Goal: Task Accomplishment & Management: Use online tool/utility

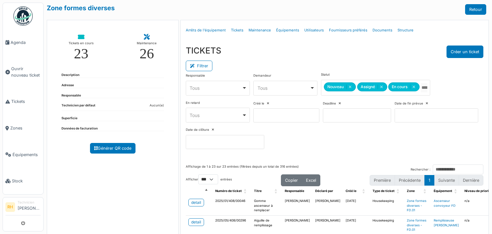
select select "***"
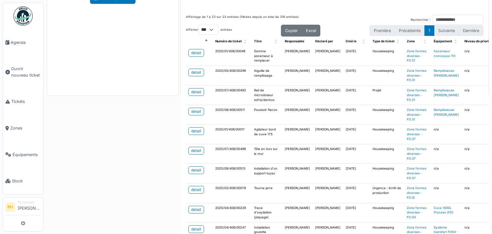
click at [161, 223] on div "Zone formes diverses Retour Tickets en cours 23 Maintenance 26 Description Adre…" at bounding box center [268, 117] width 448 height 234
click at [136, 188] on div "Zone formes diverses Retour Tickets en cours 23 Maintenance 26 Description Adre…" at bounding box center [268, 117] width 448 height 234
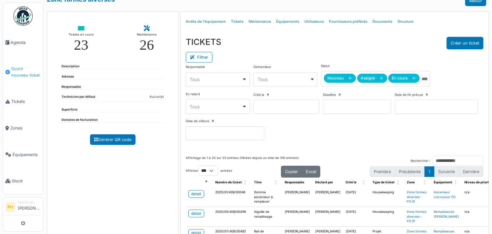
scroll to position [0, 0]
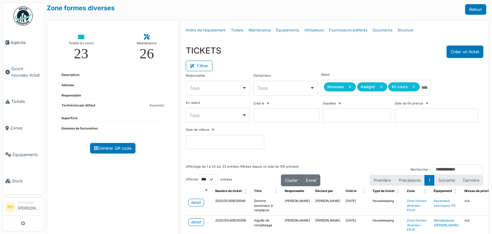
click at [22, 19] on img at bounding box center [22, 15] width 19 height 19
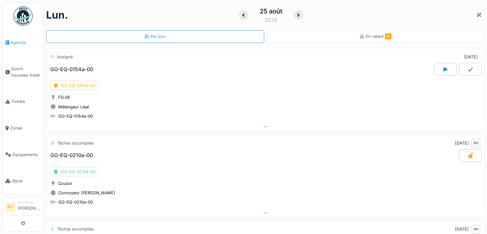
click at [15, 41] on span "Agenda" at bounding box center [26, 42] width 30 height 6
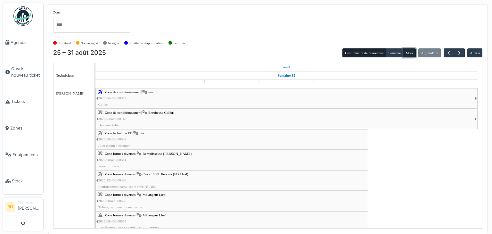
click at [410, 53] on button "Mois" at bounding box center [409, 52] width 13 height 9
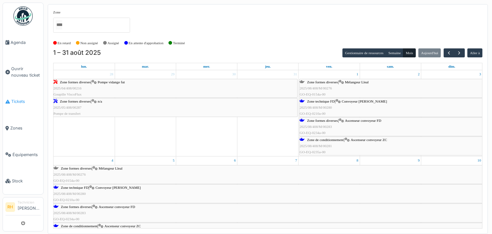
click at [28, 101] on span "Tickets" at bounding box center [25, 101] width 29 height 6
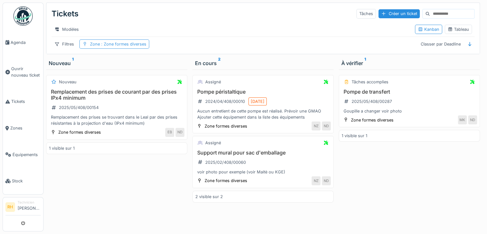
click at [138, 46] on span ": Zone formes diverses" at bounding box center [123, 44] width 46 height 5
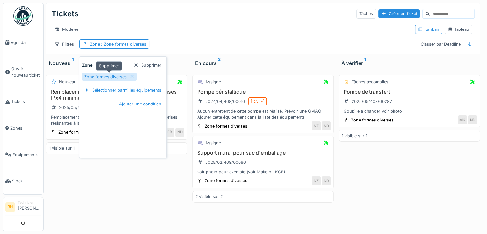
drag, startPoint x: 126, startPoint y: 76, endPoint x: 131, endPoint y: 75, distance: 4.5
click at [128, 76] on div "Zone formes diverses" at bounding box center [109, 77] width 55 height 8
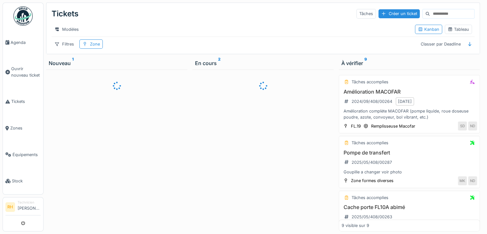
click at [279, 145] on div at bounding box center [262, 150] width 141 height 162
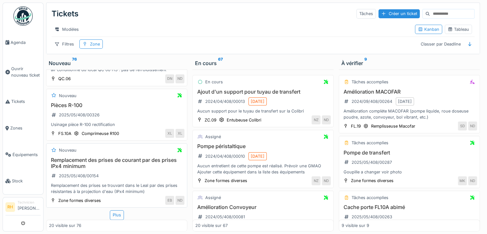
scroll to position [5, 0]
click at [112, 210] on div "Plus" at bounding box center [117, 214] width 14 height 9
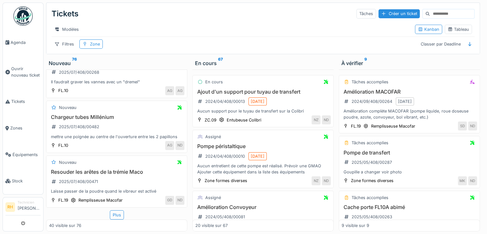
scroll to position [2183, 0]
click at [116, 210] on div "Plus" at bounding box center [117, 214] width 14 height 9
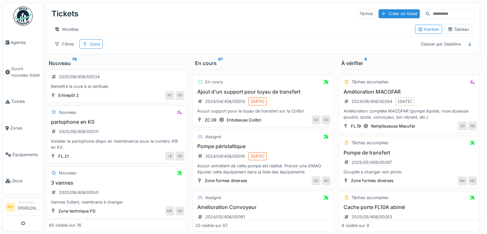
scroll to position [3313, 0]
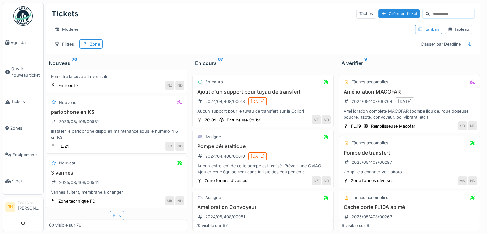
click at [112, 211] on div "Plus" at bounding box center [117, 215] width 14 height 9
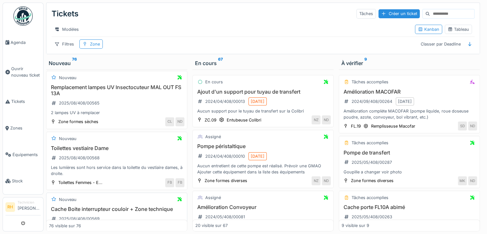
scroll to position [3762, 0]
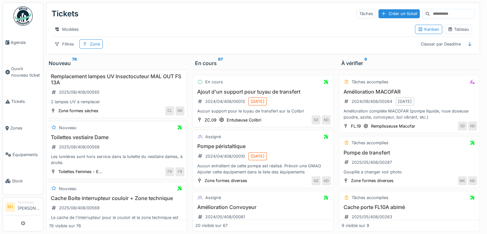
click at [104, 134] on h3 "Toilettes vestiaire Dame" at bounding box center [116, 137] width 135 height 6
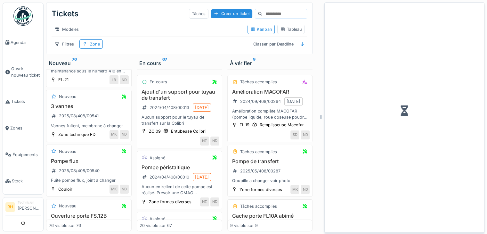
scroll to position [4327, 0]
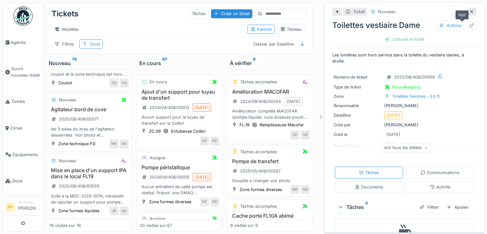
click at [469, 23] on icon at bounding box center [471, 25] width 5 height 4
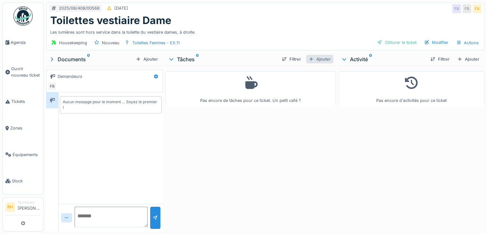
click at [315, 58] on div "Ajouter" at bounding box center [319, 59] width 27 height 9
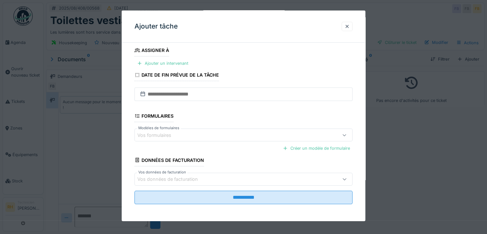
scroll to position [5, 0]
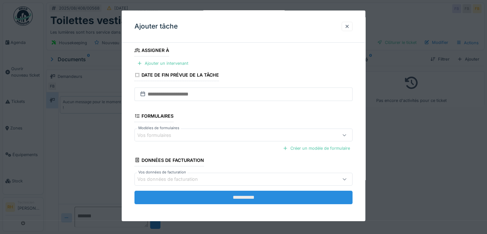
click at [216, 197] on input "**********" at bounding box center [243, 196] width 218 height 13
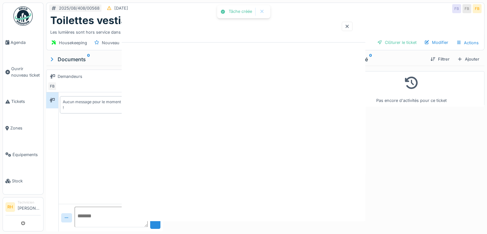
scroll to position [0, 0]
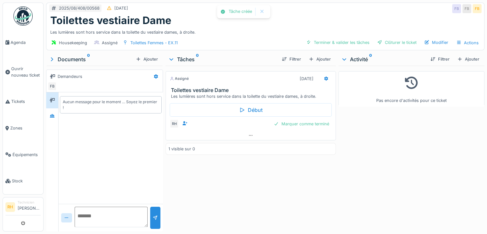
drag, startPoint x: 296, startPoint y: 185, endPoint x: 296, endPoint y: 123, distance: 61.5
click at [296, 183] on div "Assigné [DATE] Toilettes vestiaire Dame Les lumières sont hors service dans la …" at bounding box center [250, 147] width 170 height 163
click at [324, 76] on div at bounding box center [326, 79] width 5 height 6
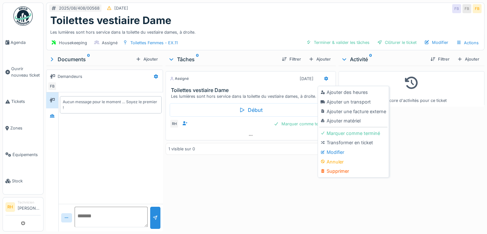
click at [325, 90] on div at bounding box center [323, 92] width 6 height 5
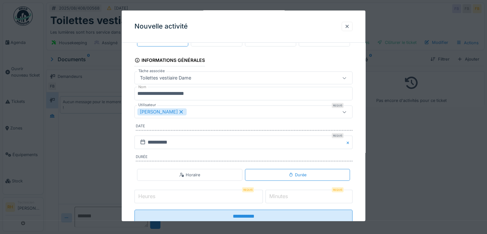
scroll to position [40, 0]
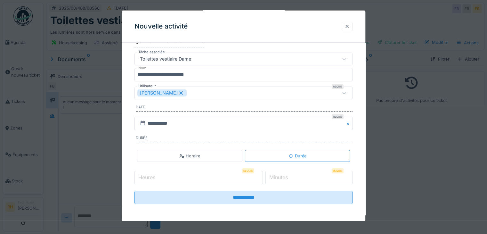
click at [250, 180] on input "Heures" at bounding box center [198, 177] width 128 height 13
type input "*"
click at [289, 173] on label "Minutes" at bounding box center [278, 177] width 21 height 8
click at [293, 173] on input "*" at bounding box center [308, 177] width 87 height 13
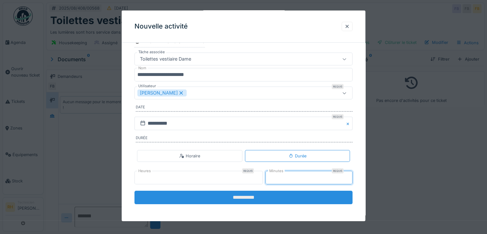
type input "**"
click at [278, 193] on input "**********" at bounding box center [243, 196] width 218 height 13
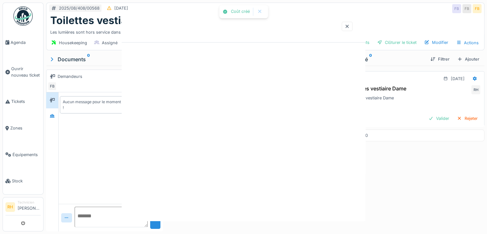
scroll to position [0, 0]
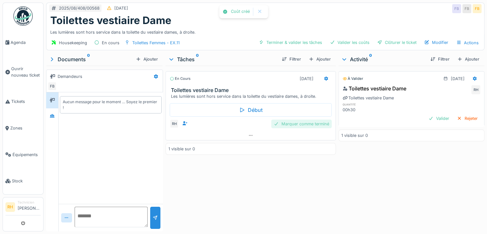
click at [309, 119] on div "Marquer comme terminé" at bounding box center [301, 123] width 60 height 9
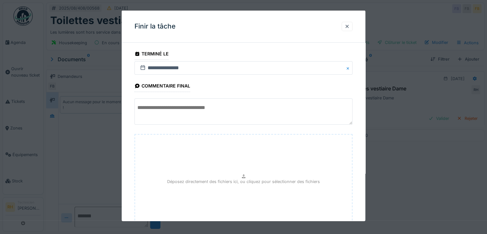
click at [205, 107] on textarea at bounding box center [243, 111] width 218 height 26
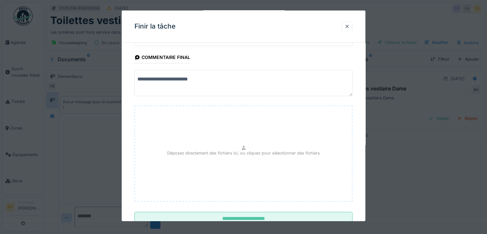
scroll to position [50, 0]
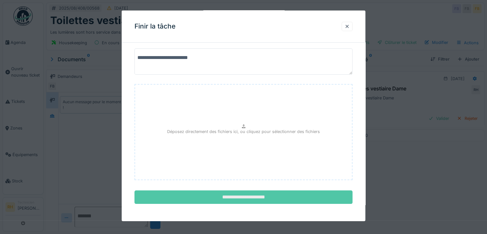
type textarea "**********"
click at [296, 201] on input "**********" at bounding box center [243, 196] width 218 height 13
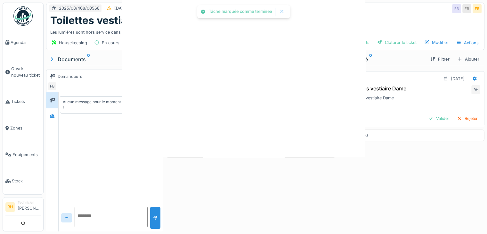
scroll to position [0, 0]
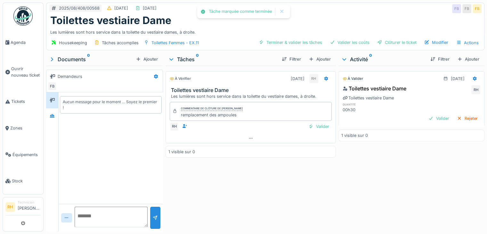
drag, startPoint x: 429, startPoint y: 172, endPoint x: 415, endPoint y: 168, distance: 14.5
click at [430, 170] on div "À valider [DATE] Toilettes vestiaire Dame RH Toilettes vestiaire Dame quantité …" at bounding box center [411, 147] width 146 height 163
